Goal: Task Accomplishment & Management: Use online tool/utility

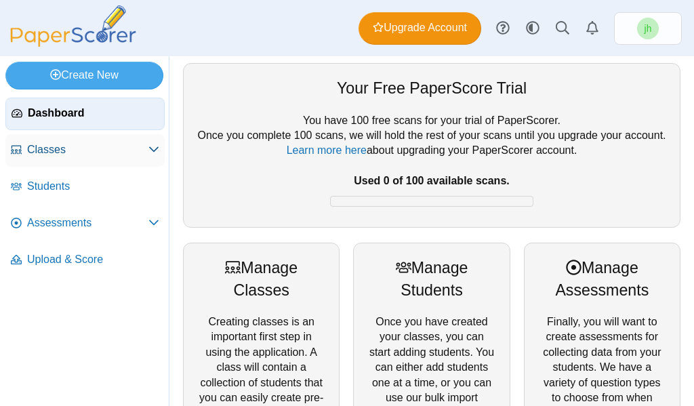
click at [65, 154] on span "Classes" at bounding box center [87, 149] width 121 height 15
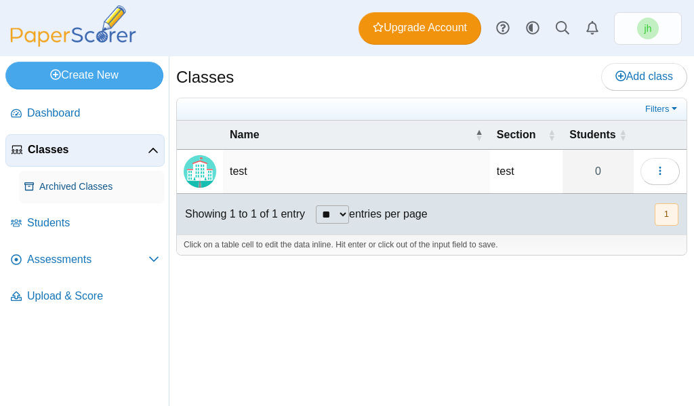
click at [64, 180] on span "Archived Classes" at bounding box center [99, 187] width 120 height 14
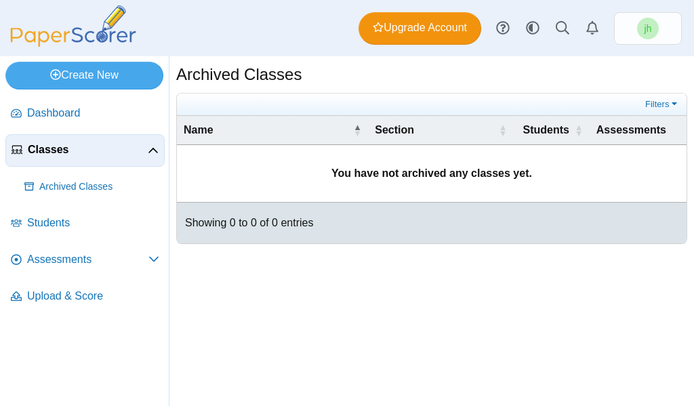
click at [64, 148] on span "Classes" at bounding box center [88, 149] width 120 height 15
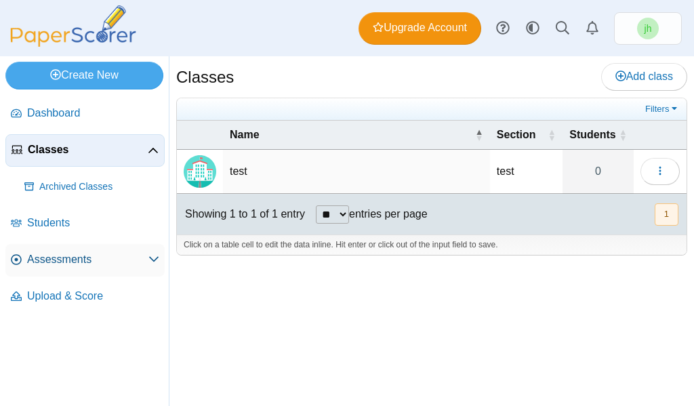
click at [82, 262] on span "Assessments" at bounding box center [87, 259] width 121 height 15
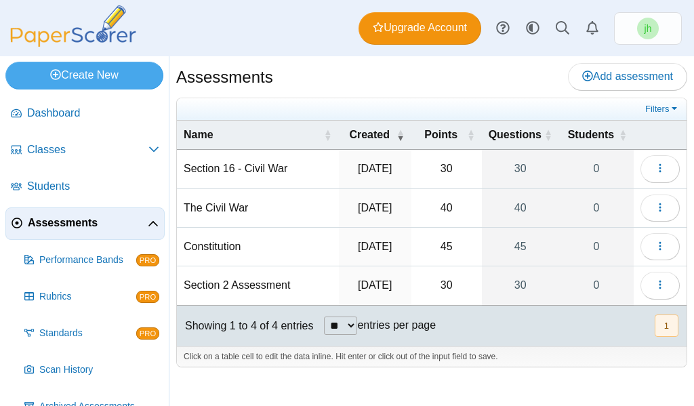
click at [612, 62] on div "Assessments Add assessment 30 0" at bounding box center [431, 231] width 524 height 350
click at [609, 70] on span "Add assessment" at bounding box center [627, 76] width 91 height 12
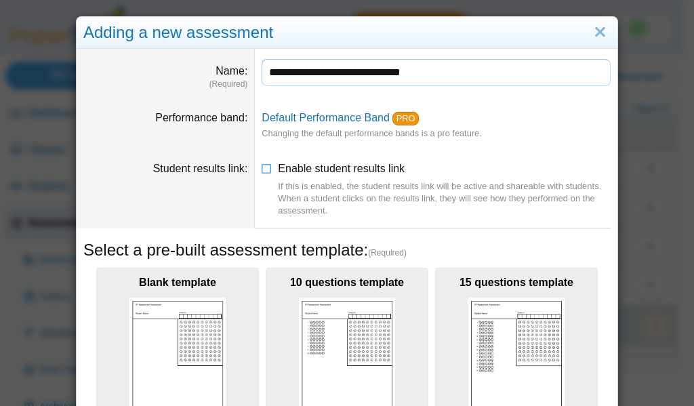
scroll to position [135, 0]
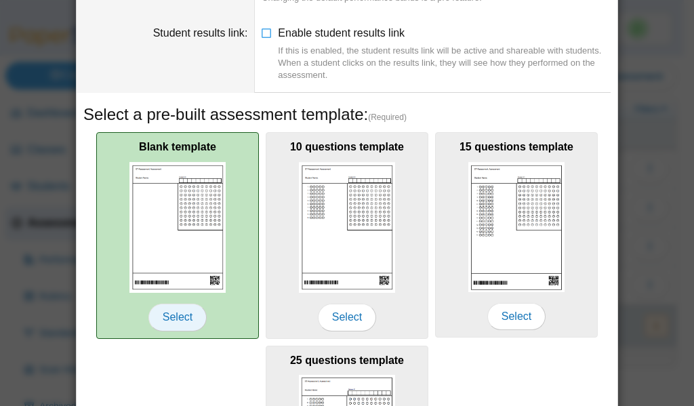
type input "**********"
click at [169, 312] on span "Select" at bounding box center [177, 317] width 58 height 27
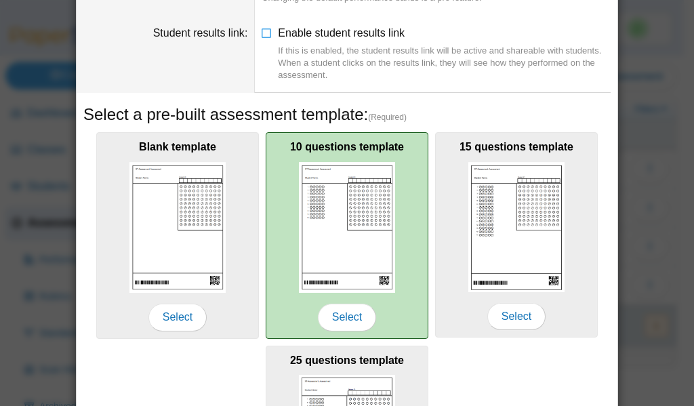
scroll to position [203, 0]
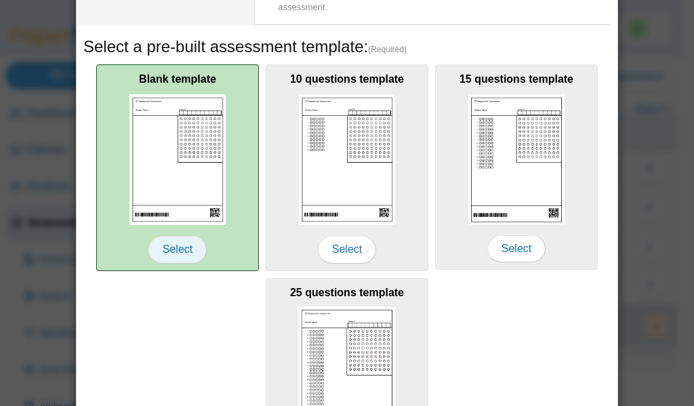
click at [188, 261] on span "Select" at bounding box center [177, 249] width 58 height 27
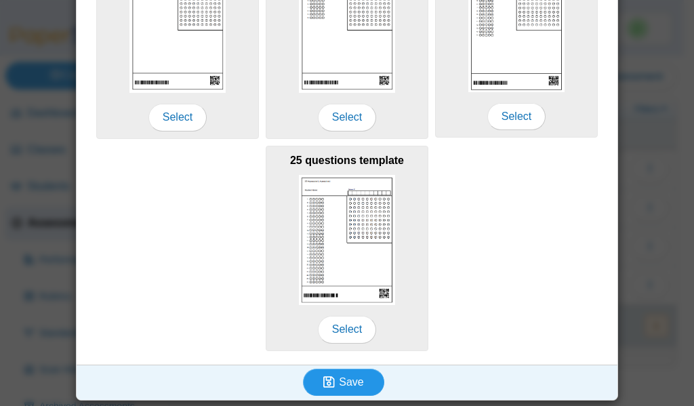
click at [323, 379] on use "submit" at bounding box center [329, 382] width 12 height 12
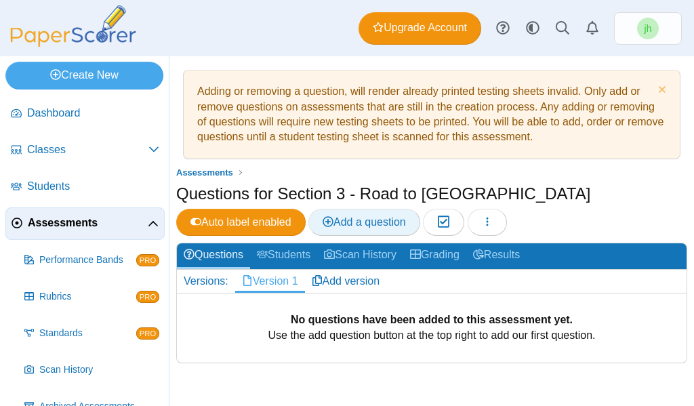
click at [368, 216] on span "Add a question" at bounding box center [363, 222] width 83 height 12
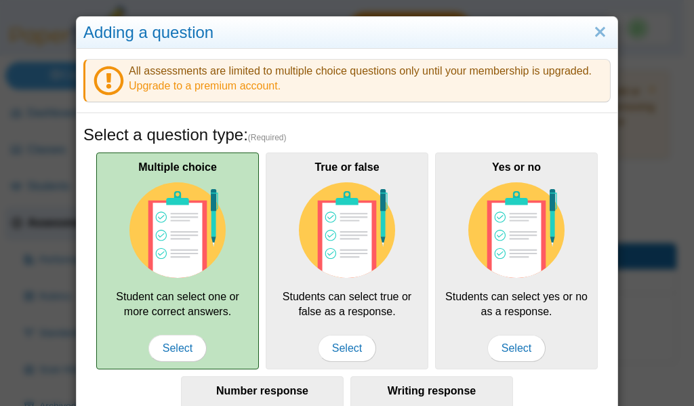
scroll to position [135, 0]
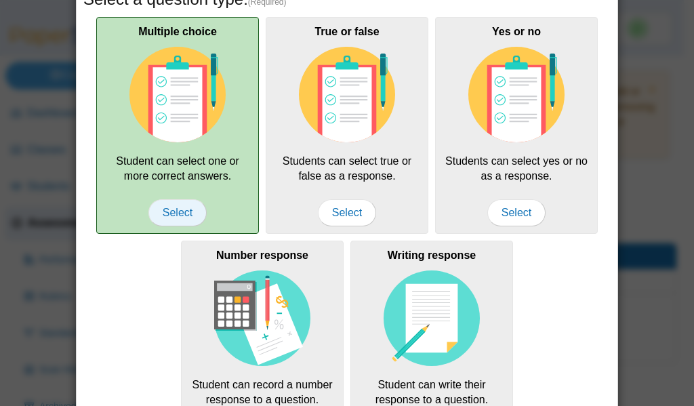
click at [166, 209] on span "Select" at bounding box center [177, 212] width 58 height 27
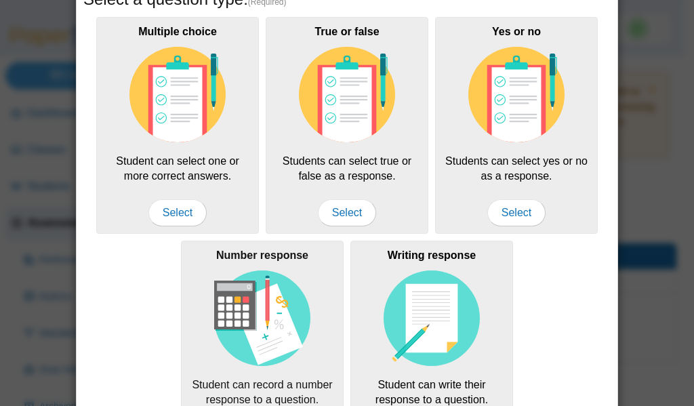
scroll to position [339, 0]
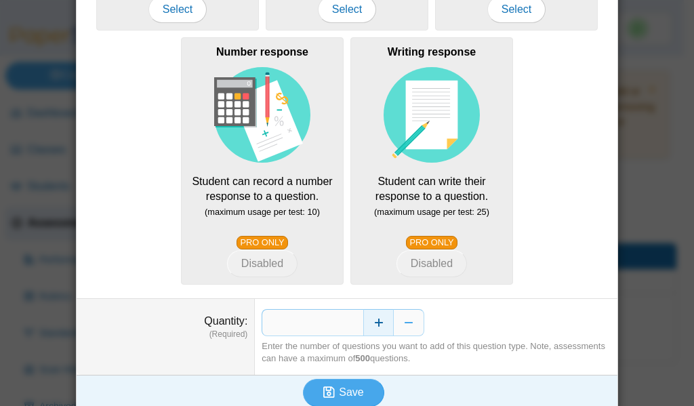
click at [379, 329] on button "Increase" at bounding box center [378, 322] width 30 height 27
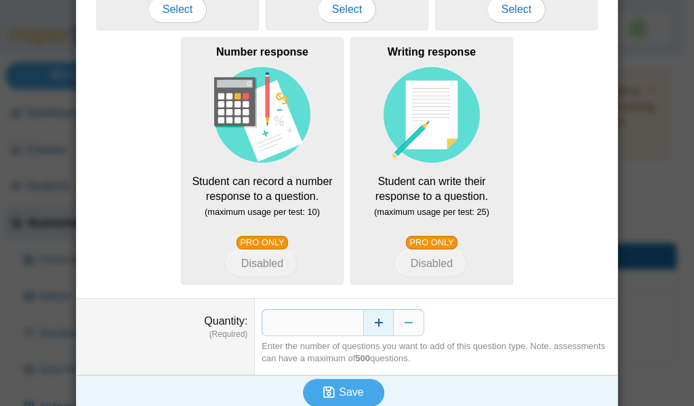
click at [379, 329] on button "Increase" at bounding box center [378, 322] width 30 height 27
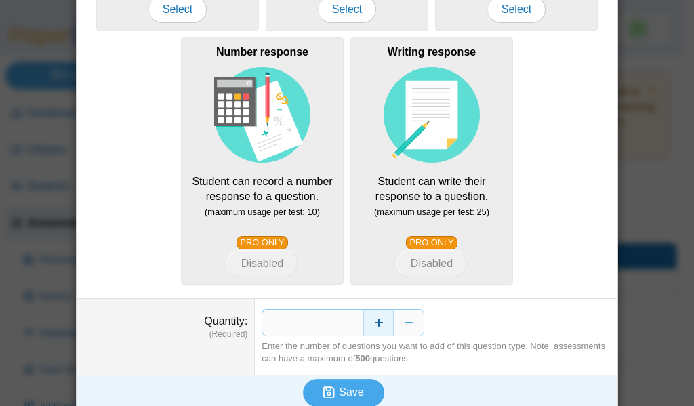
click at [379, 329] on button "Increase" at bounding box center [378, 322] width 30 height 27
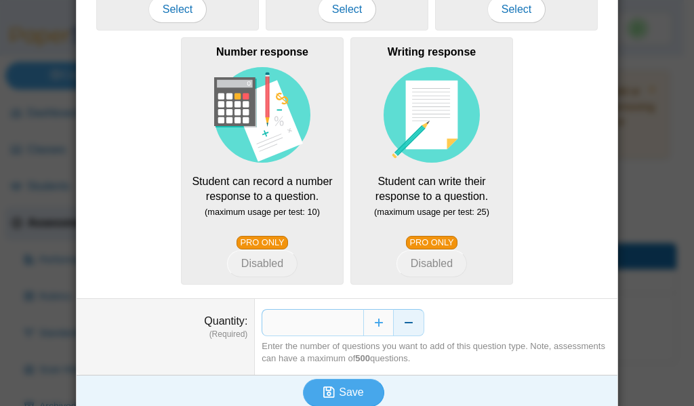
click at [397, 321] on button "Decrease" at bounding box center [409, 322] width 30 height 27
click at [343, 389] on span "Save" at bounding box center [351, 392] width 24 height 12
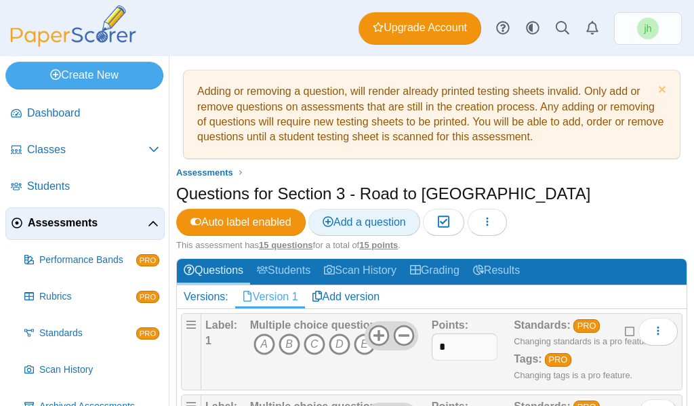
click at [366, 221] on span "Add a question" at bounding box center [363, 222] width 83 height 12
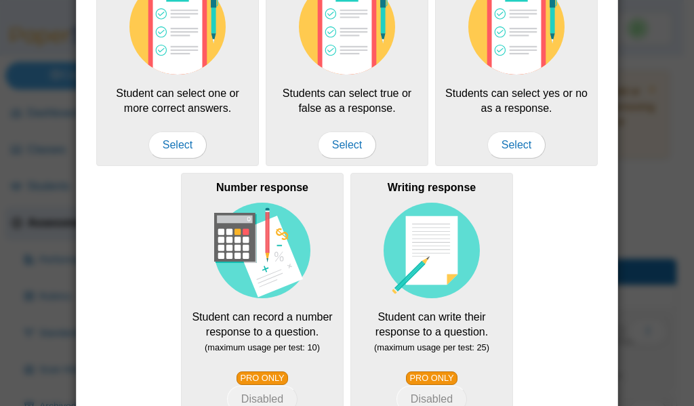
scroll to position [350, 0]
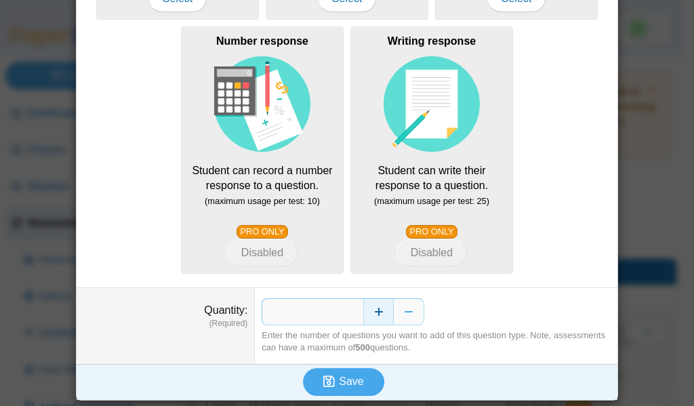
click at [374, 306] on button "Increase" at bounding box center [378, 311] width 30 height 27
type input "*"
click at [353, 380] on span "Save" at bounding box center [351, 381] width 24 height 12
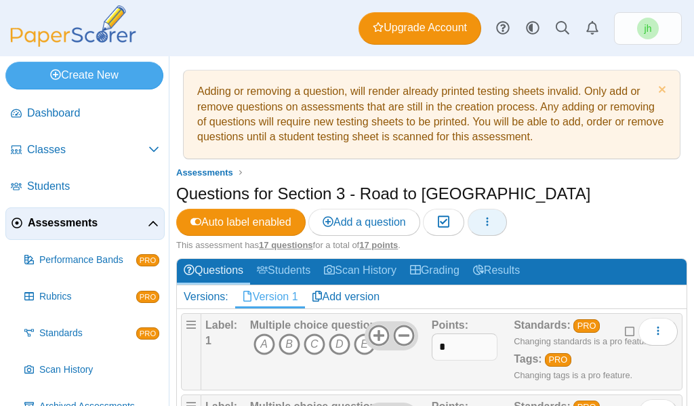
click at [507, 219] on button "button" at bounding box center [486, 222] width 39 height 27
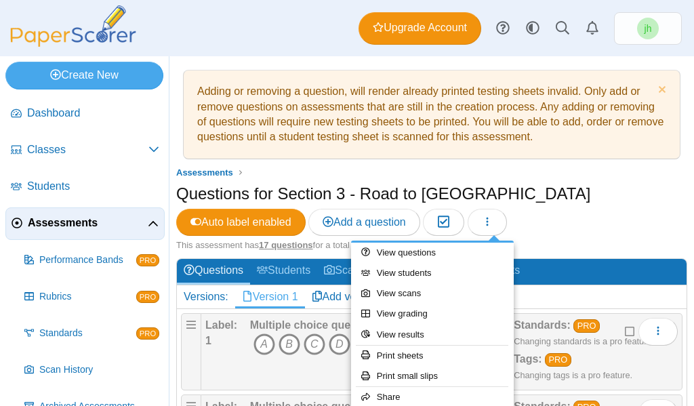
click at [593, 187] on div "Questions for Section 3 - Road to [GEOGRAPHIC_DATA] Auto label enabled Add a qu…" at bounding box center [431, 210] width 511 height 57
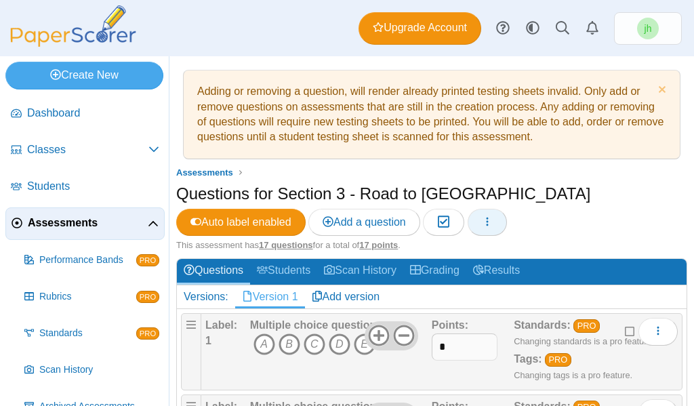
click at [495, 213] on button "button" at bounding box center [486, 222] width 39 height 27
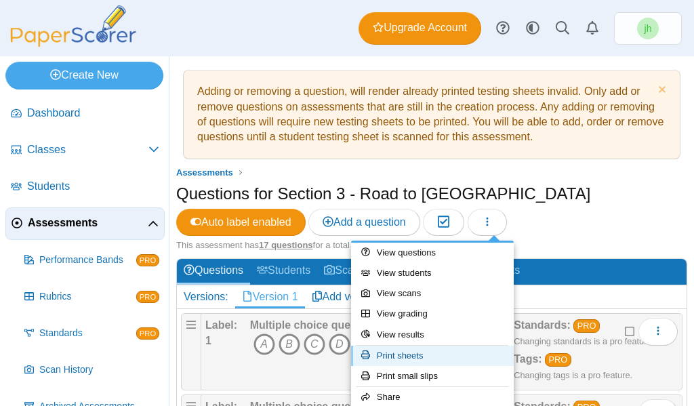
click at [433, 349] on link "Print sheets" at bounding box center [432, 356] width 163 height 20
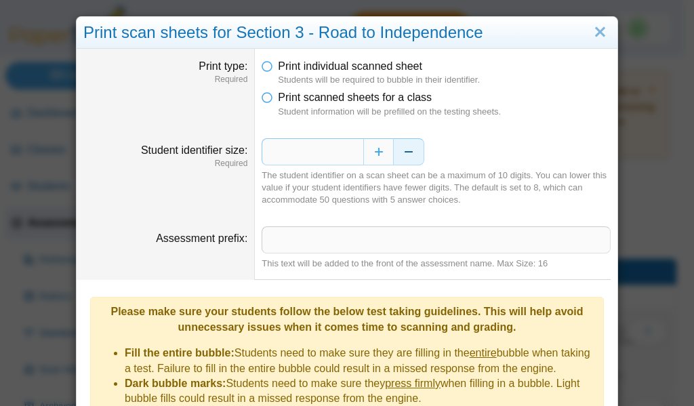
click at [397, 155] on button "Decrease" at bounding box center [409, 151] width 30 height 27
type input "*"
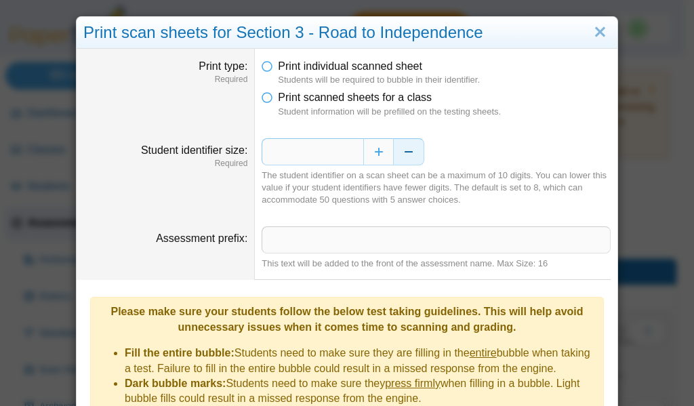
click at [397, 155] on button "Decrease" at bounding box center [409, 151] width 30 height 27
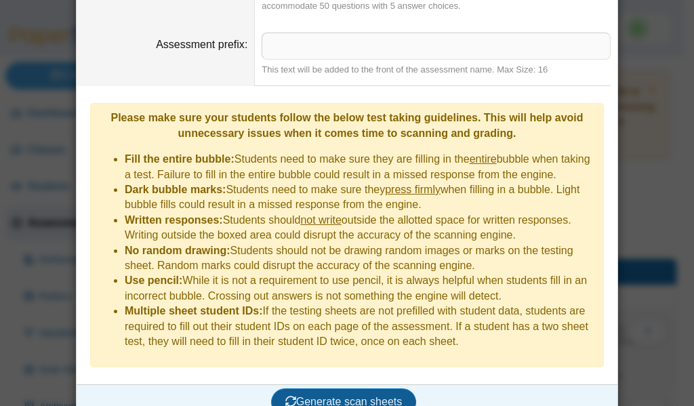
click at [341, 396] on span "Generate scan sheets" at bounding box center [343, 402] width 117 height 12
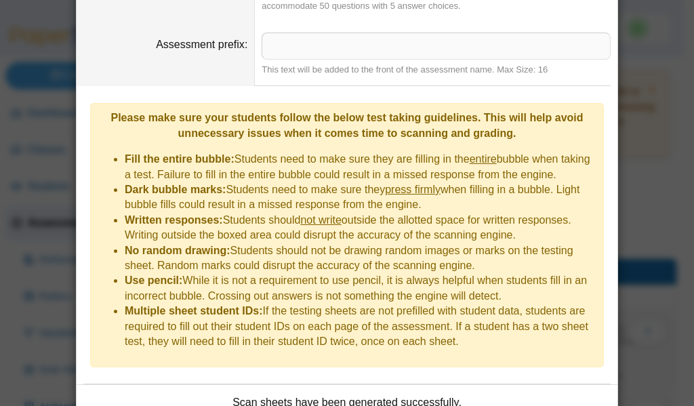
scroll to position [303, 0]
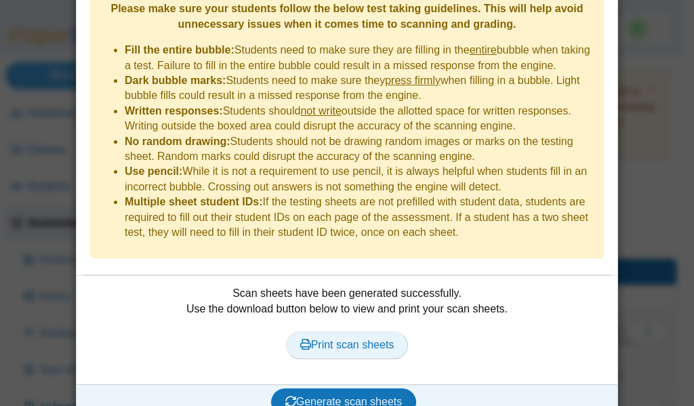
click at [346, 339] on span "Print scan sheets" at bounding box center [347, 345] width 94 height 12
